Goal: Task Accomplishment & Management: Complete application form

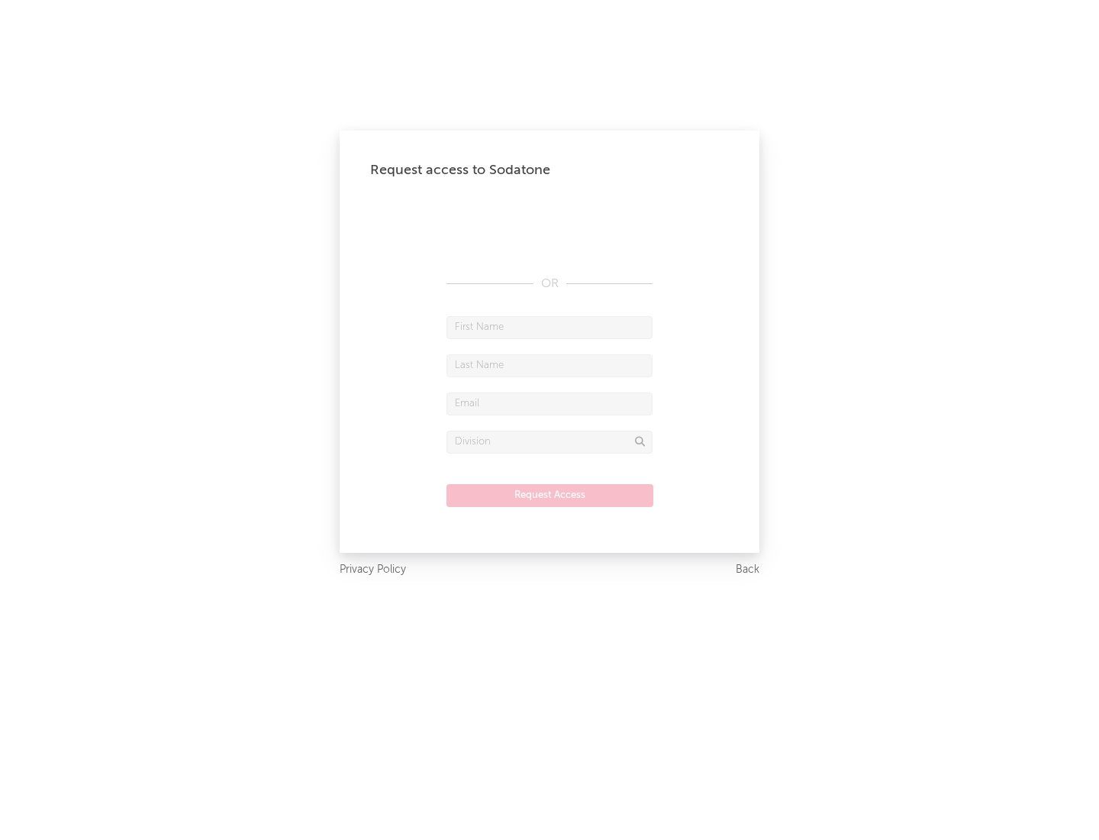
click at [550, 327] on input "text" at bounding box center [549, 327] width 206 height 23
type input "[PERSON_NAME]"
click at [550, 365] on input "text" at bounding box center [549, 365] width 206 height 23
type input "[PERSON_NAME]"
click at [550, 403] on input "text" at bounding box center [549, 403] width 206 height 23
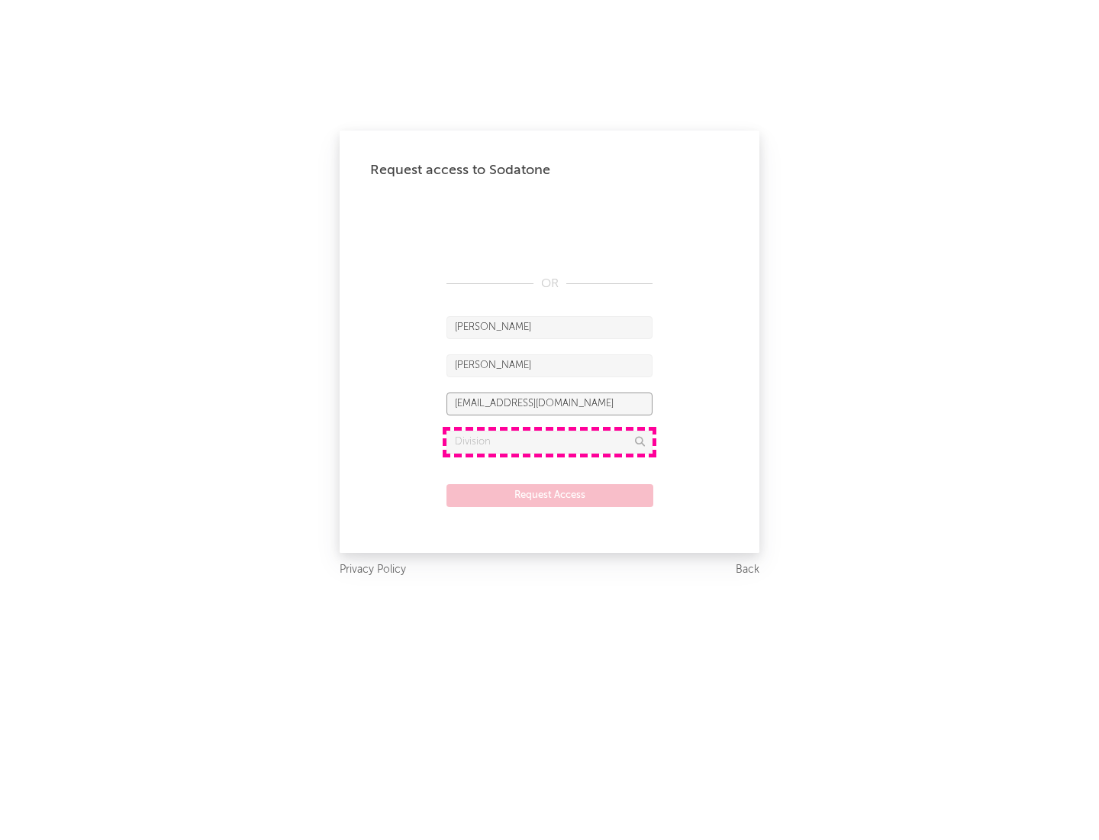
type input "[EMAIL_ADDRESS][DOMAIN_NAME]"
click at [550, 441] on input "text" at bounding box center [549, 441] width 206 height 23
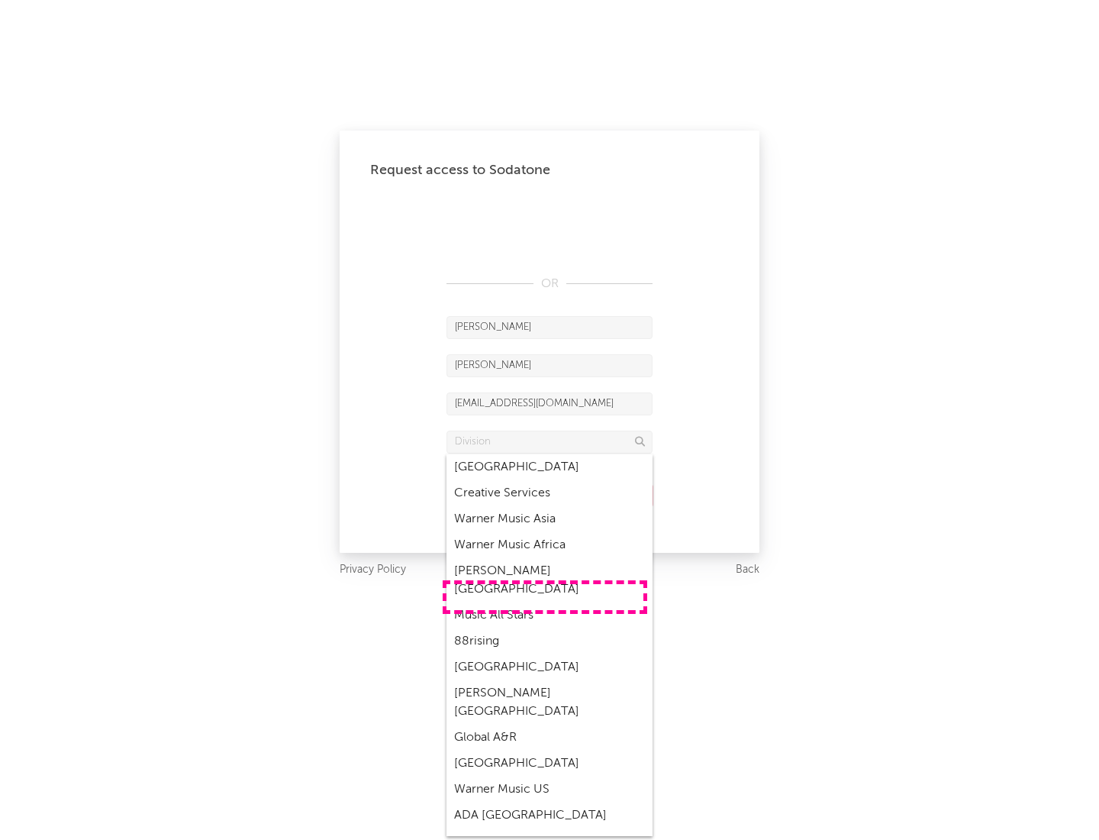
click at [545, 602] on div "Music All Stars" at bounding box center [549, 615] width 206 height 26
type input "Music All Stars"
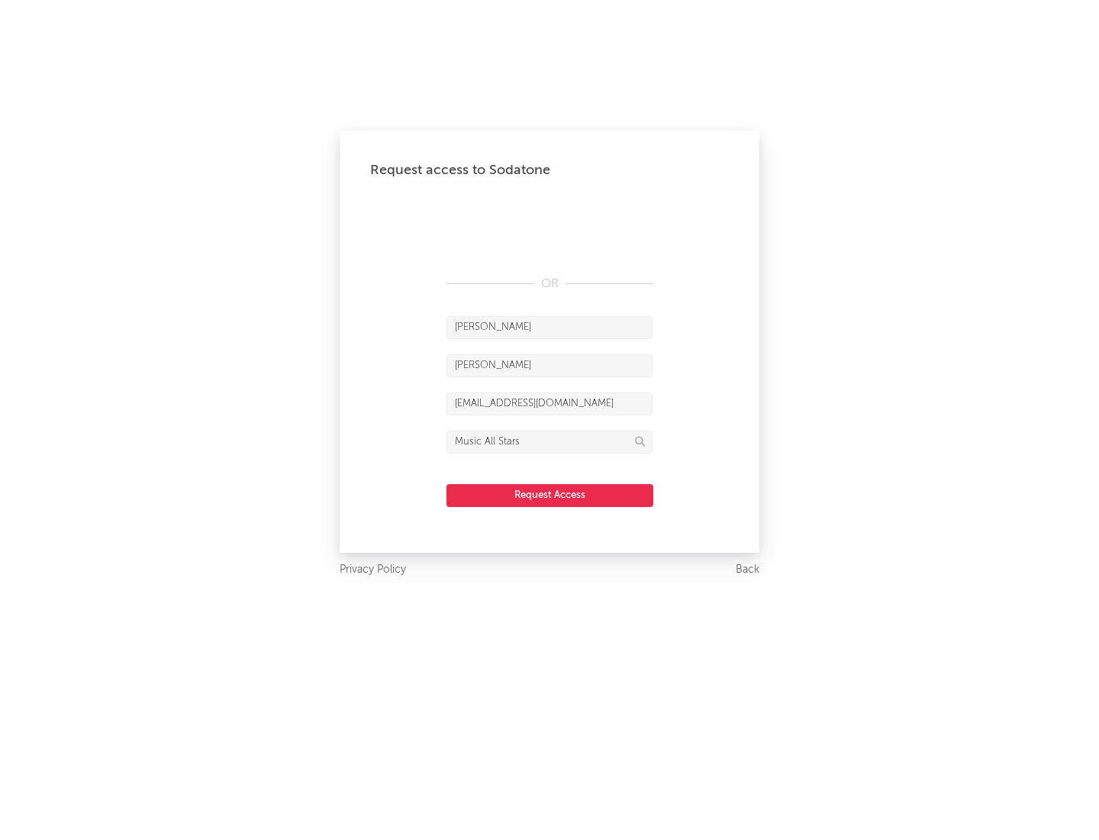
click at [550, 495] on button "Request Access" at bounding box center [549, 495] width 207 height 23
